Goal: Check status

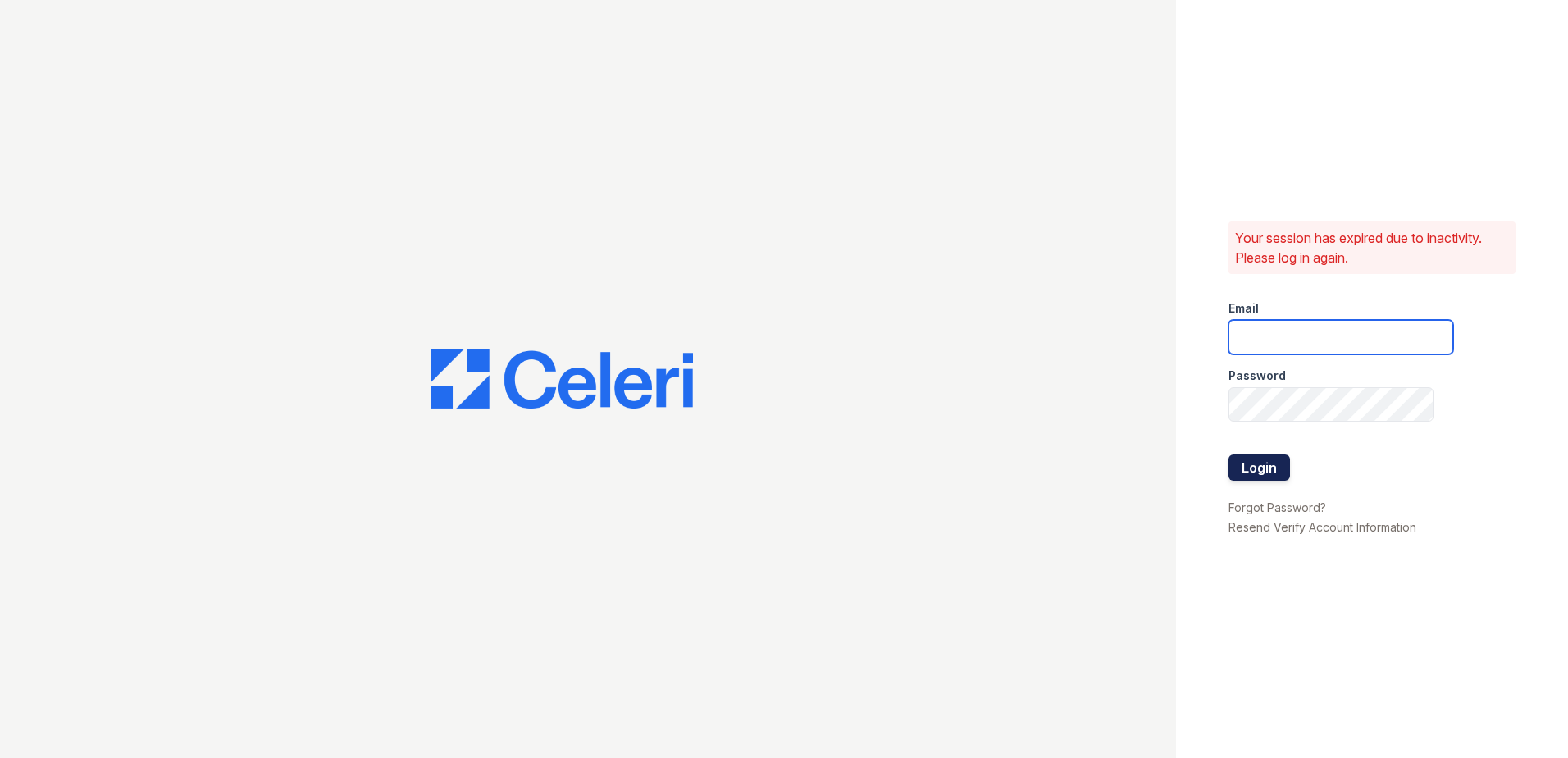
type input "fbarco@trinity-pm.com"
click at [1258, 477] on button "Login" at bounding box center [1258, 467] width 61 height 26
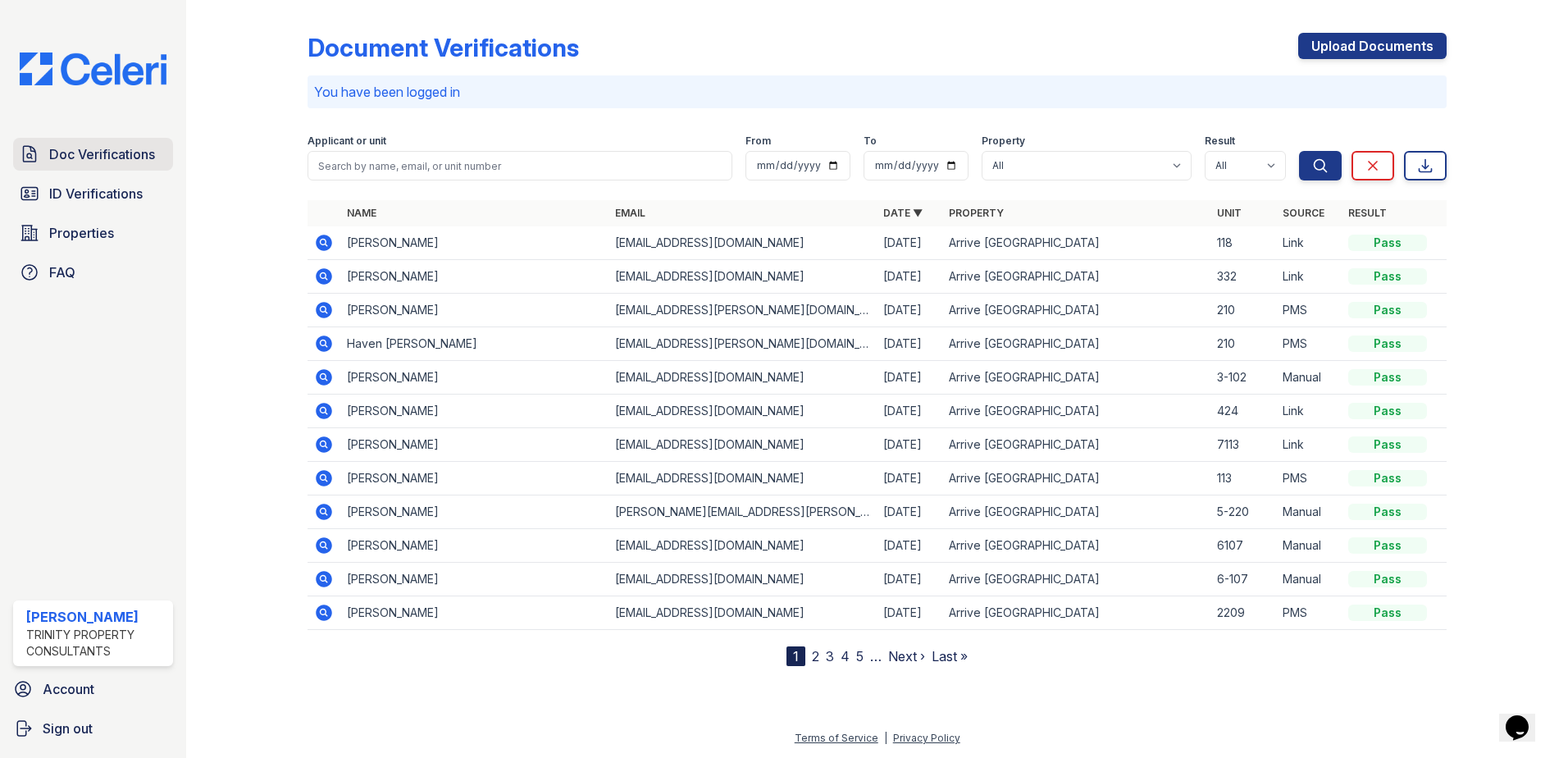
click at [103, 160] on span "Doc Verifications" at bounding box center [102, 155] width 106 height 19
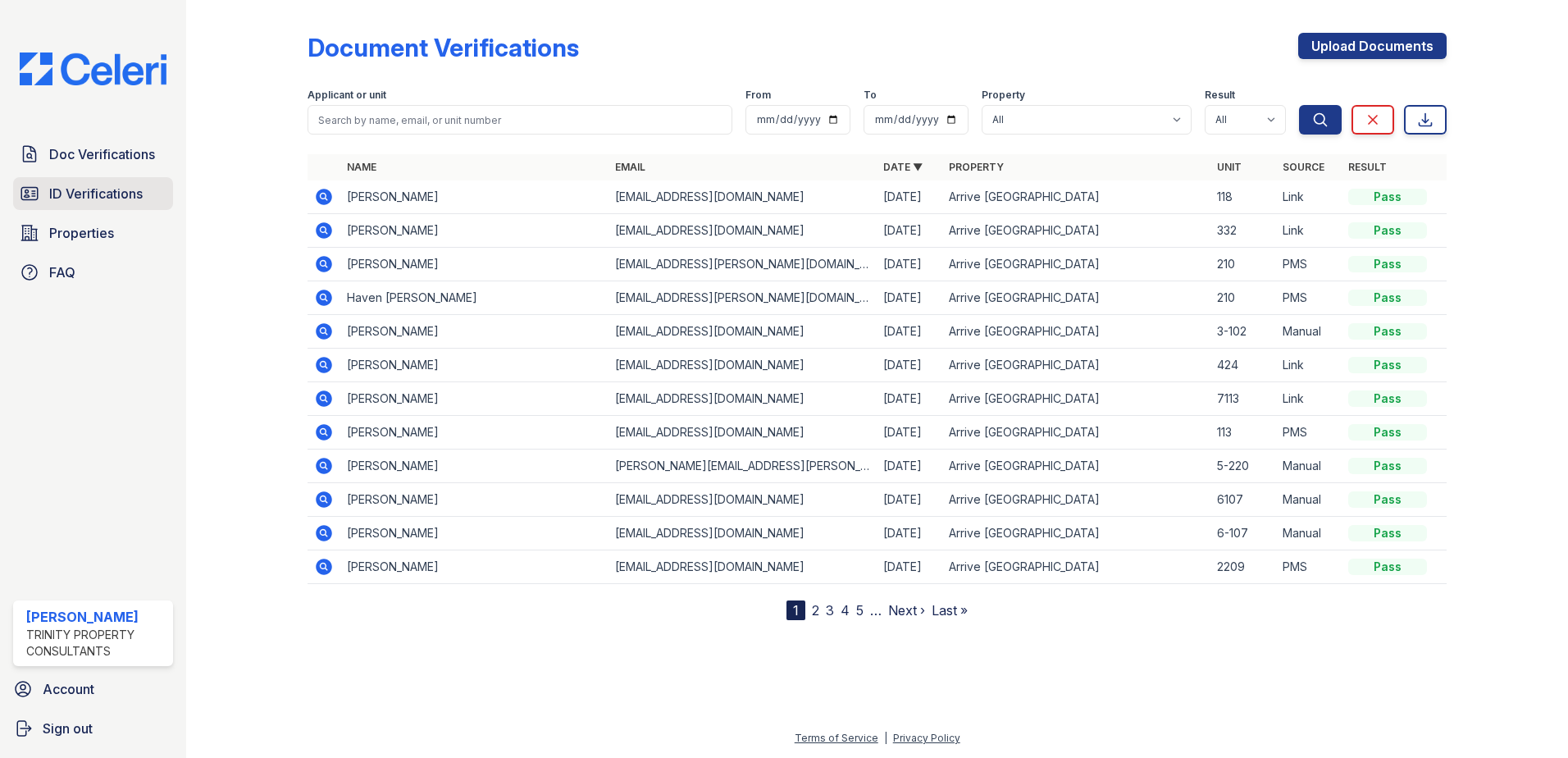
click at [91, 184] on span "ID Verifications" at bounding box center [96, 193] width 93 height 19
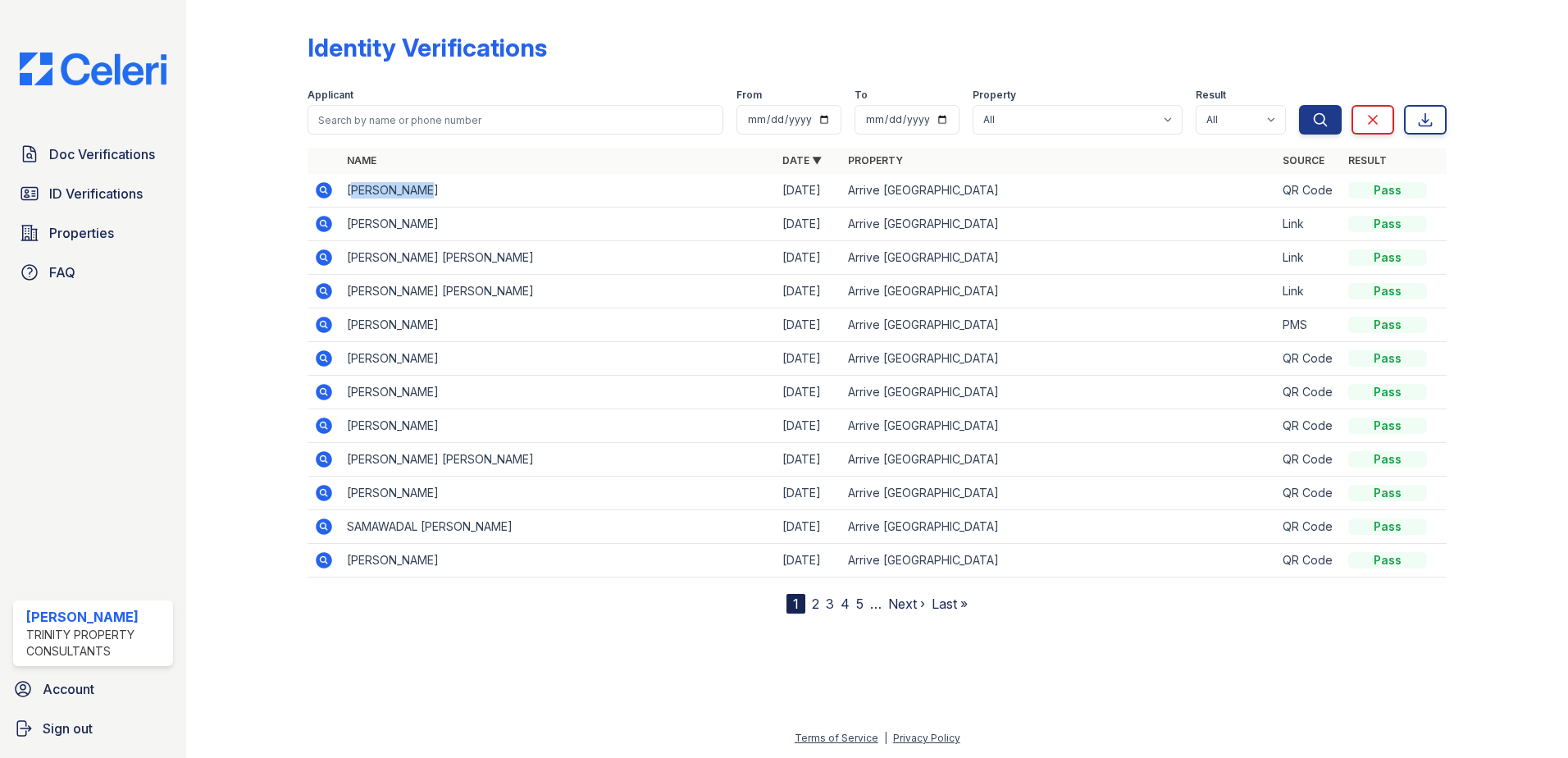
drag, startPoint x: 351, startPoint y: 189, endPoint x: 446, endPoint y: 195, distance: 95.2
click at [446, 195] on td "[PERSON_NAME]" at bounding box center [558, 190] width 435 height 34
drag, startPoint x: 446, startPoint y: 195, endPoint x: 406, endPoint y: 192, distance: 40.1
copy td "[PERSON_NAME]"
click at [325, 191] on icon at bounding box center [324, 190] width 19 height 19
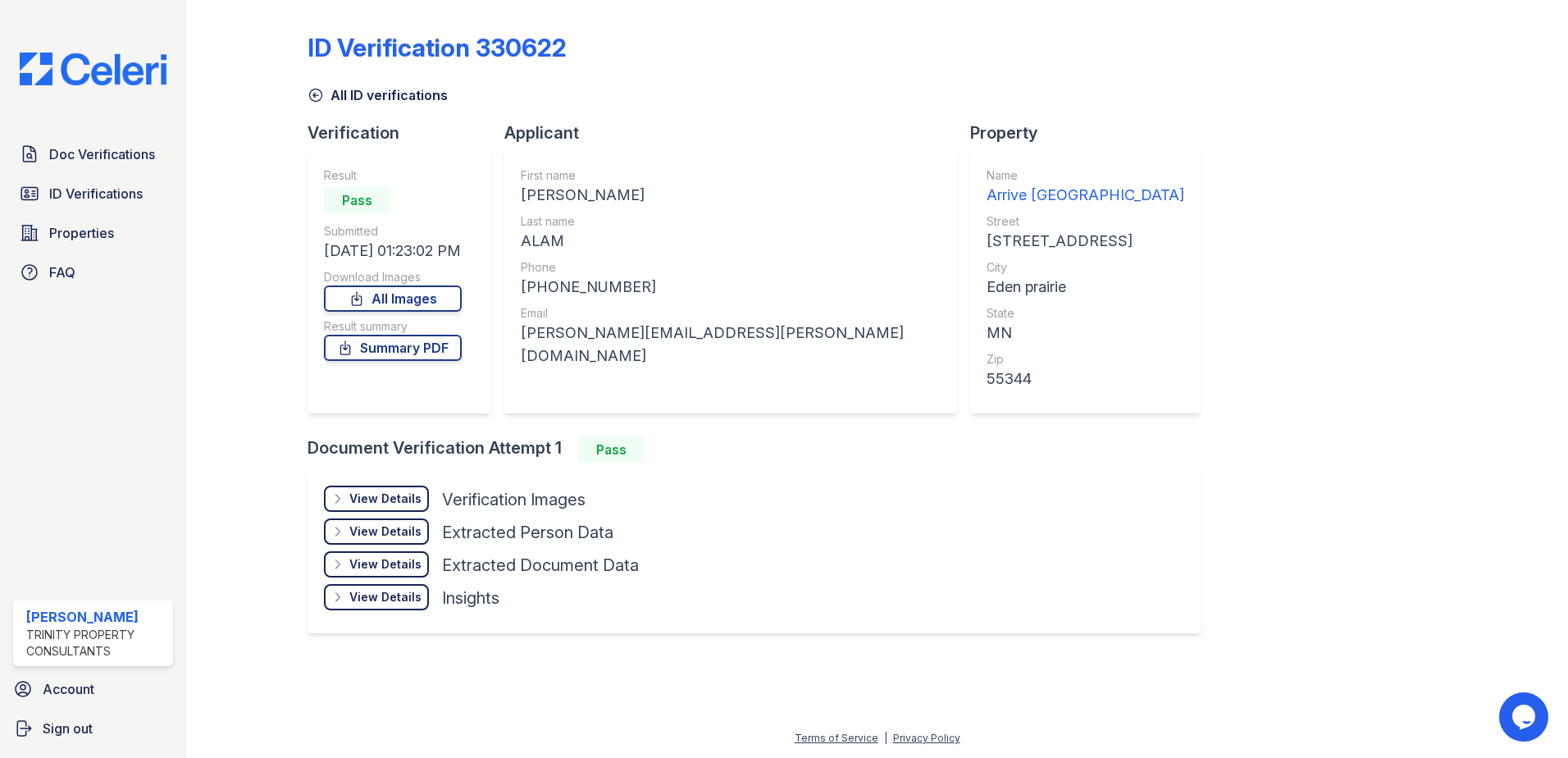
drag, startPoint x: 688, startPoint y: 14, endPoint x: 688, endPoint y: 23, distance: 9.0
click at [688, 14] on div "ID Verification 330622 All ID verifications Verification Result Pass Submitted …" at bounding box center [877, 331] width 1139 height 650
click at [418, 350] on link "Summary PDF" at bounding box center [392, 347] width 138 height 26
